Goal: Check status: Check status

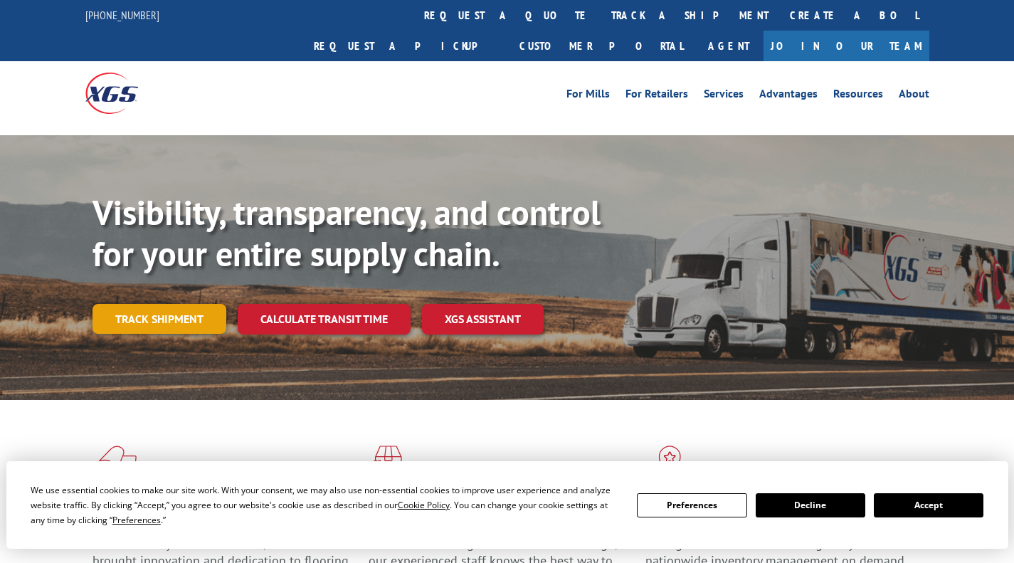
click at [146, 304] on link "Track shipment" at bounding box center [159, 319] width 134 height 30
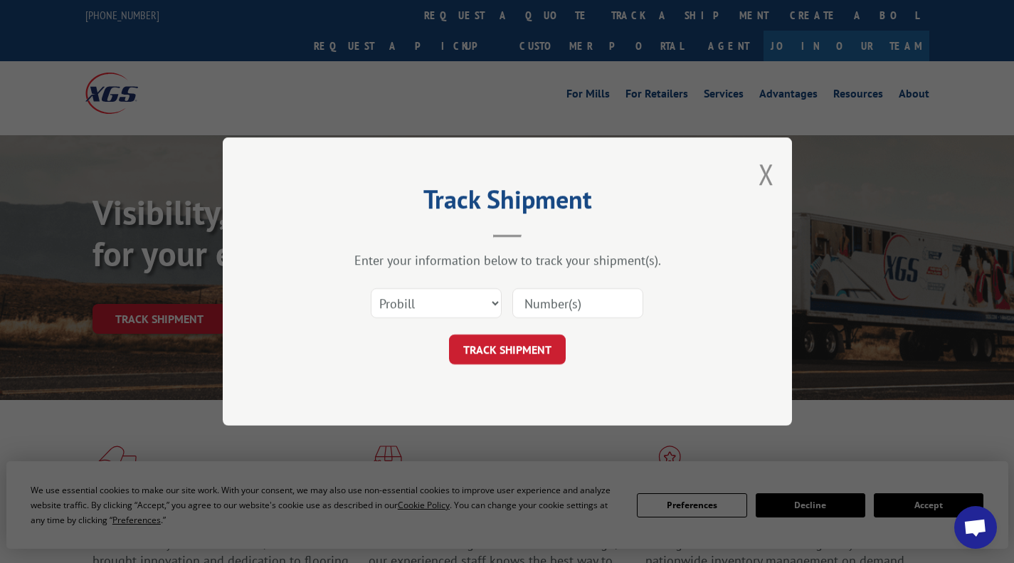
click at [545, 302] on input at bounding box center [577, 303] width 131 height 30
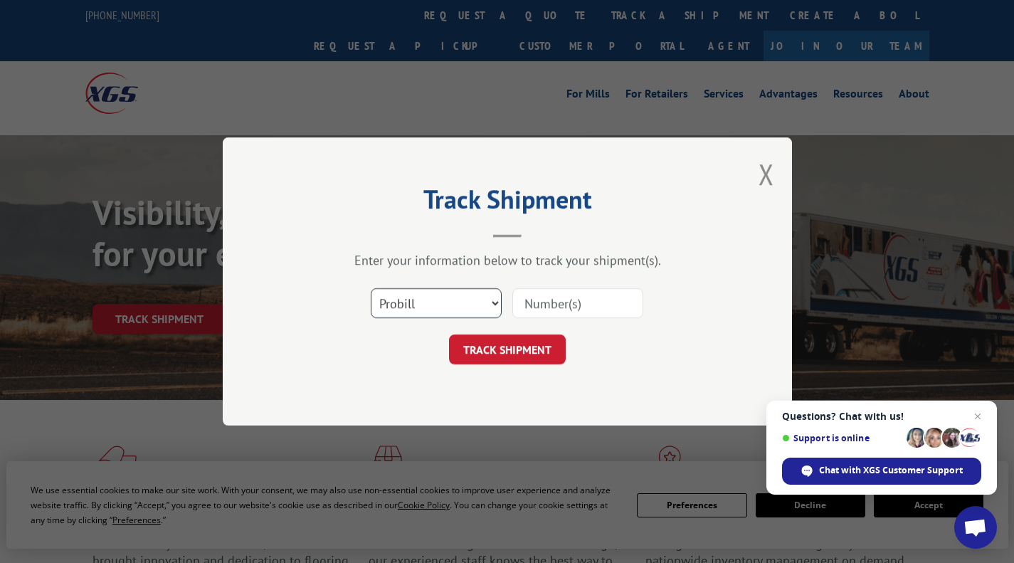
click at [499, 302] on select "Select category... Probill BOL PO" at bounding box center [436, 303] width 131 height 30
click at [542, 301] on input at bounding box center [577, 303] width 131 height 30
type input "17156411"
click at [521, 363] on button "TRACK SHIPMENT" at bounding box center [507, 349] width 117 height 30
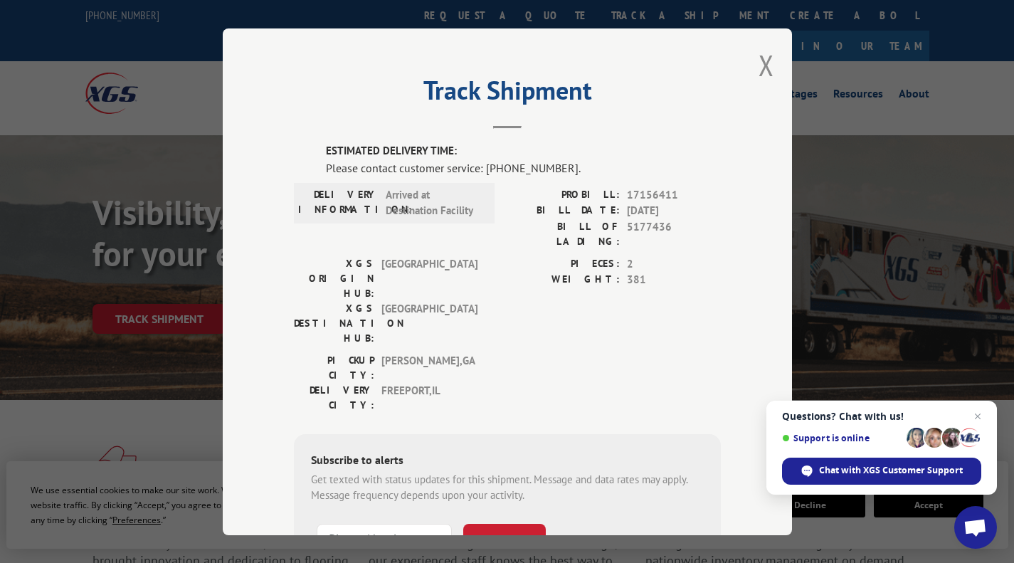
click at [361, 523] on input at bounding box center [384, 538] width 135 height 30
type input "[PHONE_NUMBER]"
click at [494, 523] on button "SUBSCRIBE" at bounding box center [504, 538] width 83 height 30
